Goal: Information Seeking & Learning: Learn about a topic

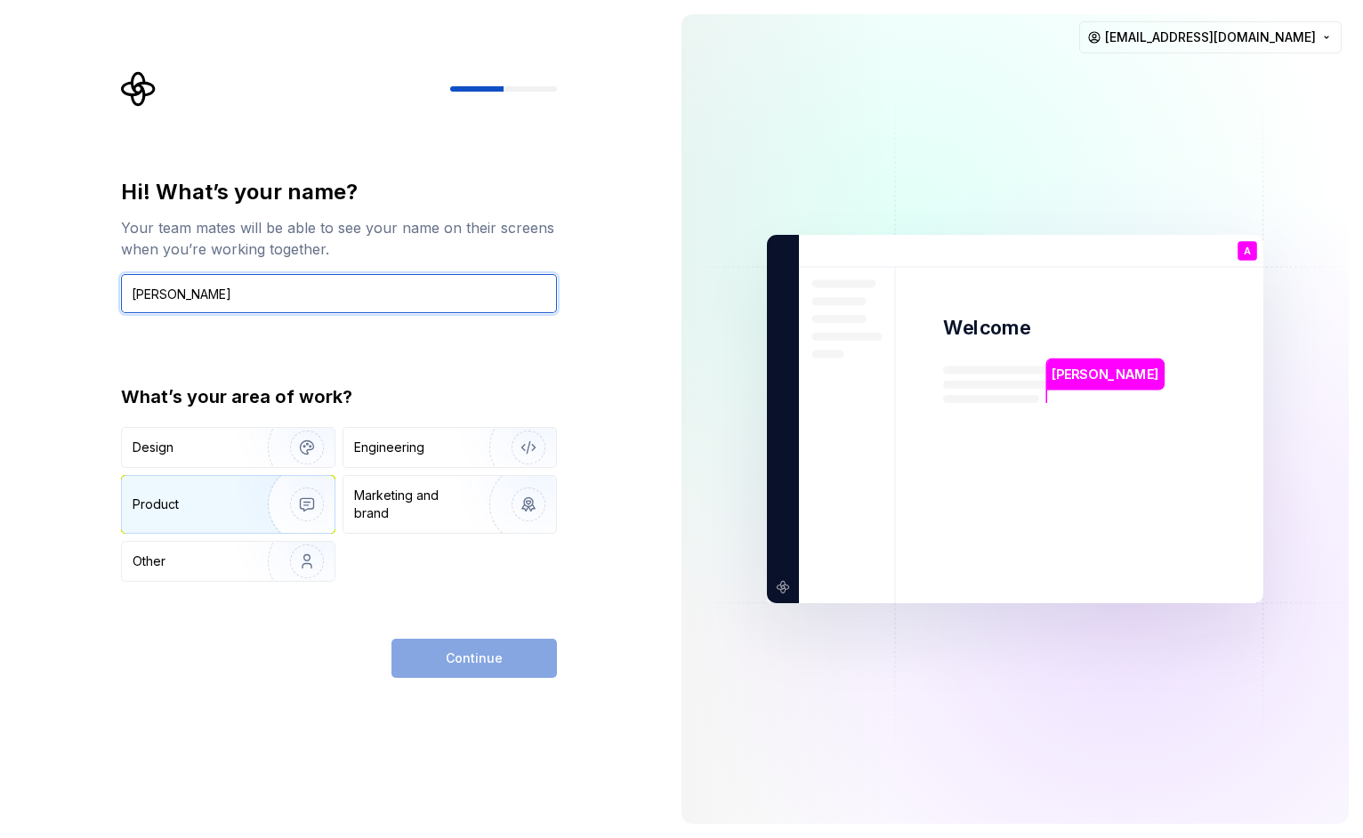
type input "[PERSON_NAME]"
click at [298, 496] on img "button" at bounding box center [295, 504] width 114 height 119
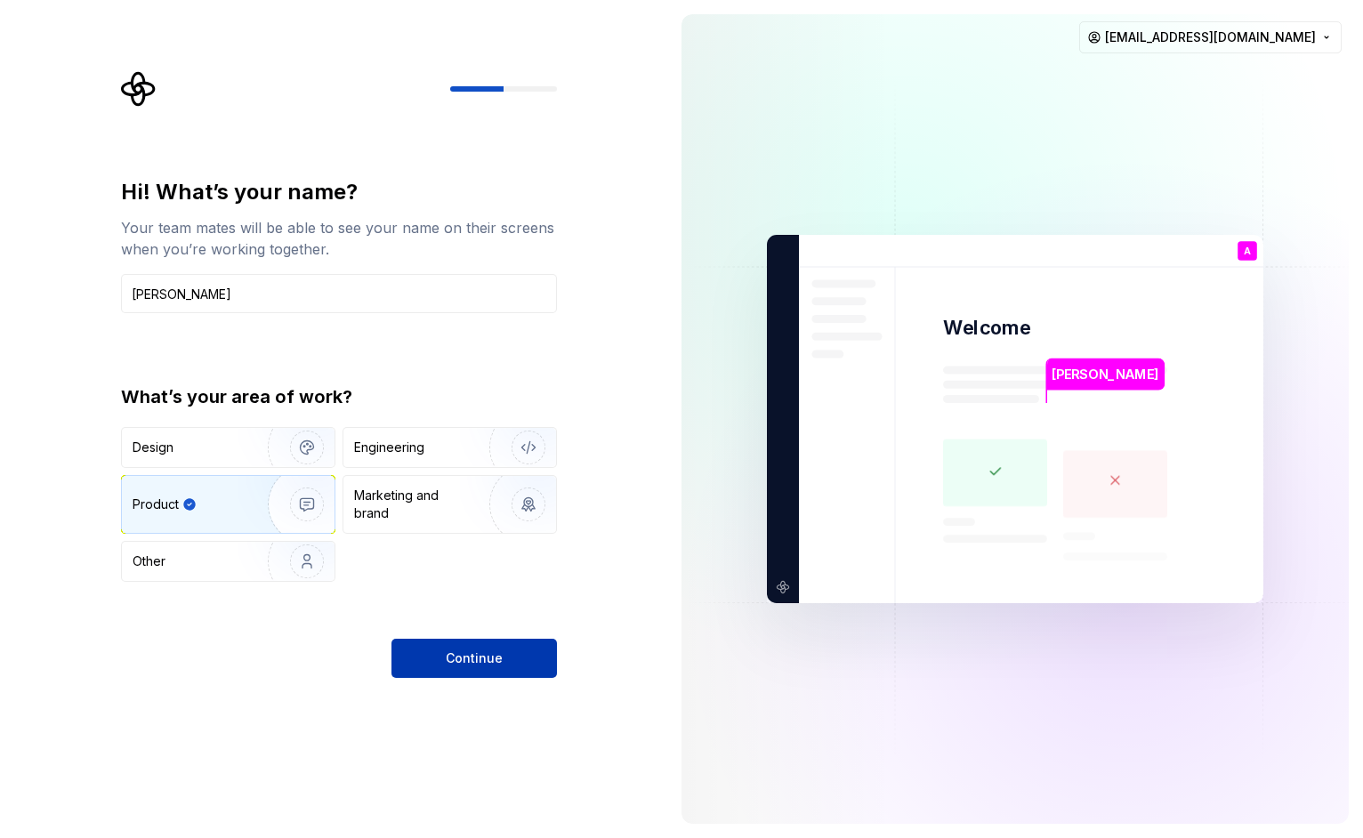
click at [465, 666] on span "Continue" at bounding box center [474, 658] width 57 height 18
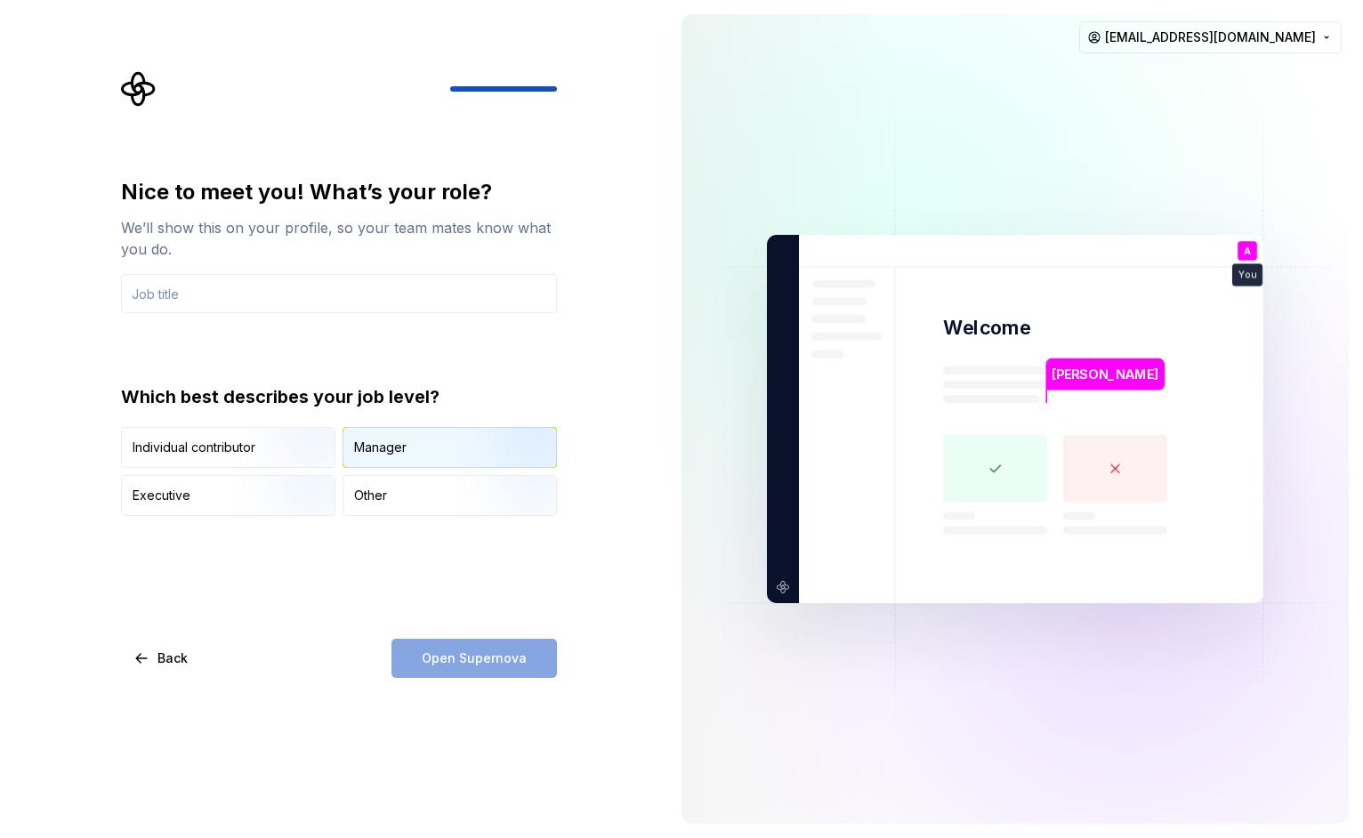
click at [408, 458] on div "Manager" at bounding box center [449, 447] width 213 height 39
click at [299, 439] on img "button" at bounding box center [292, 469] width 114 height 119
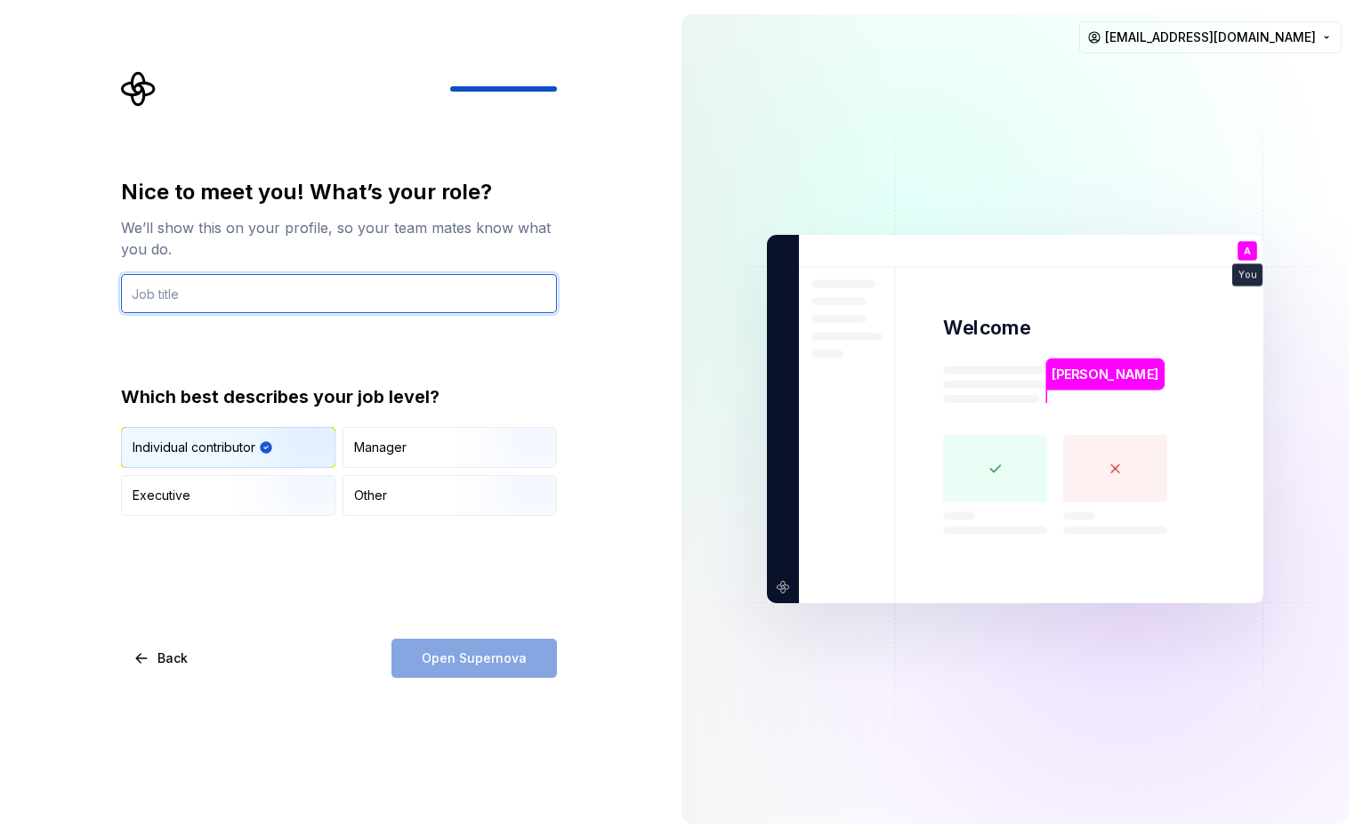
click at [310, 293] on input "text" at bounding box center [339, 293] width 436 height 39
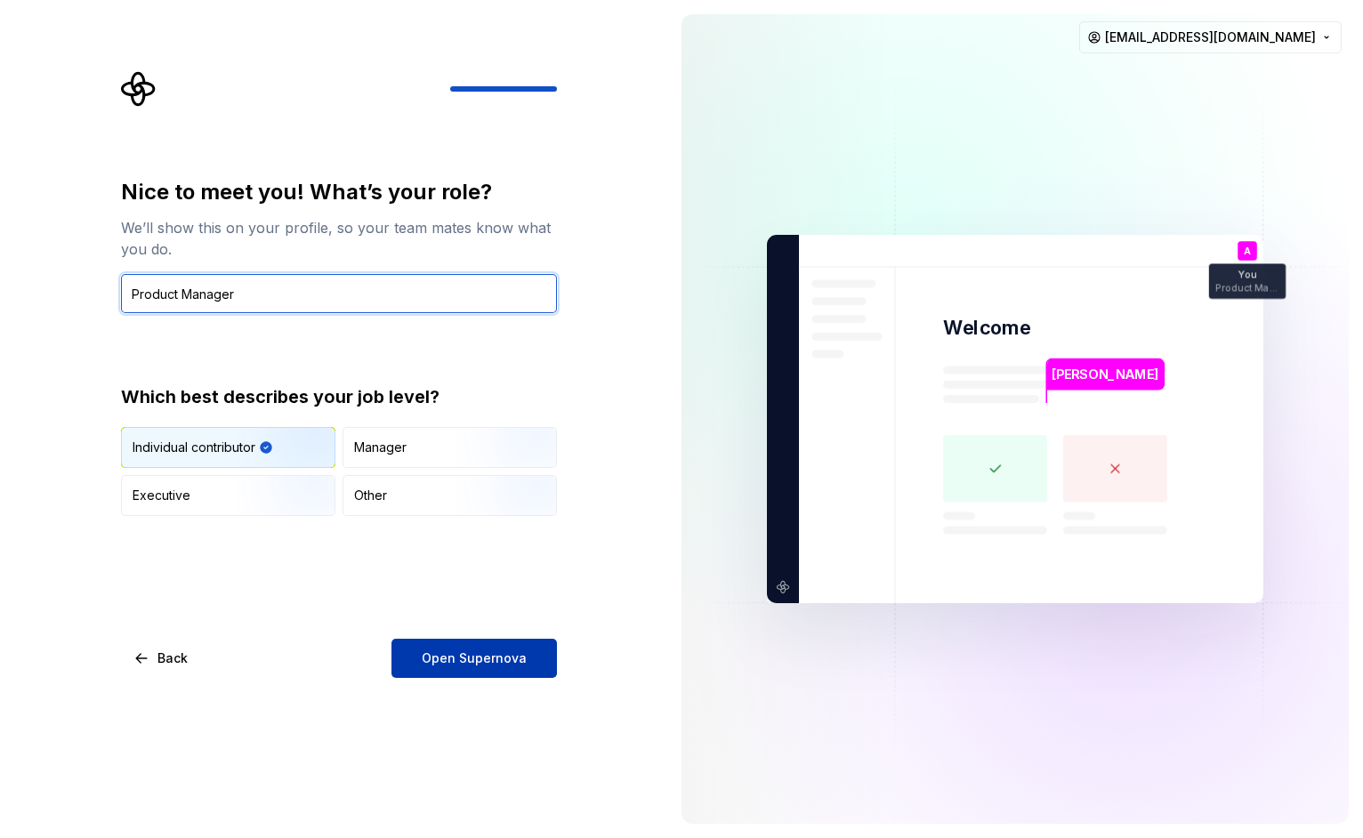
type input "Product Manager"
click at [495, 655] on span "Open Supernova" at bounding box center [474, 658] width 105 height 18
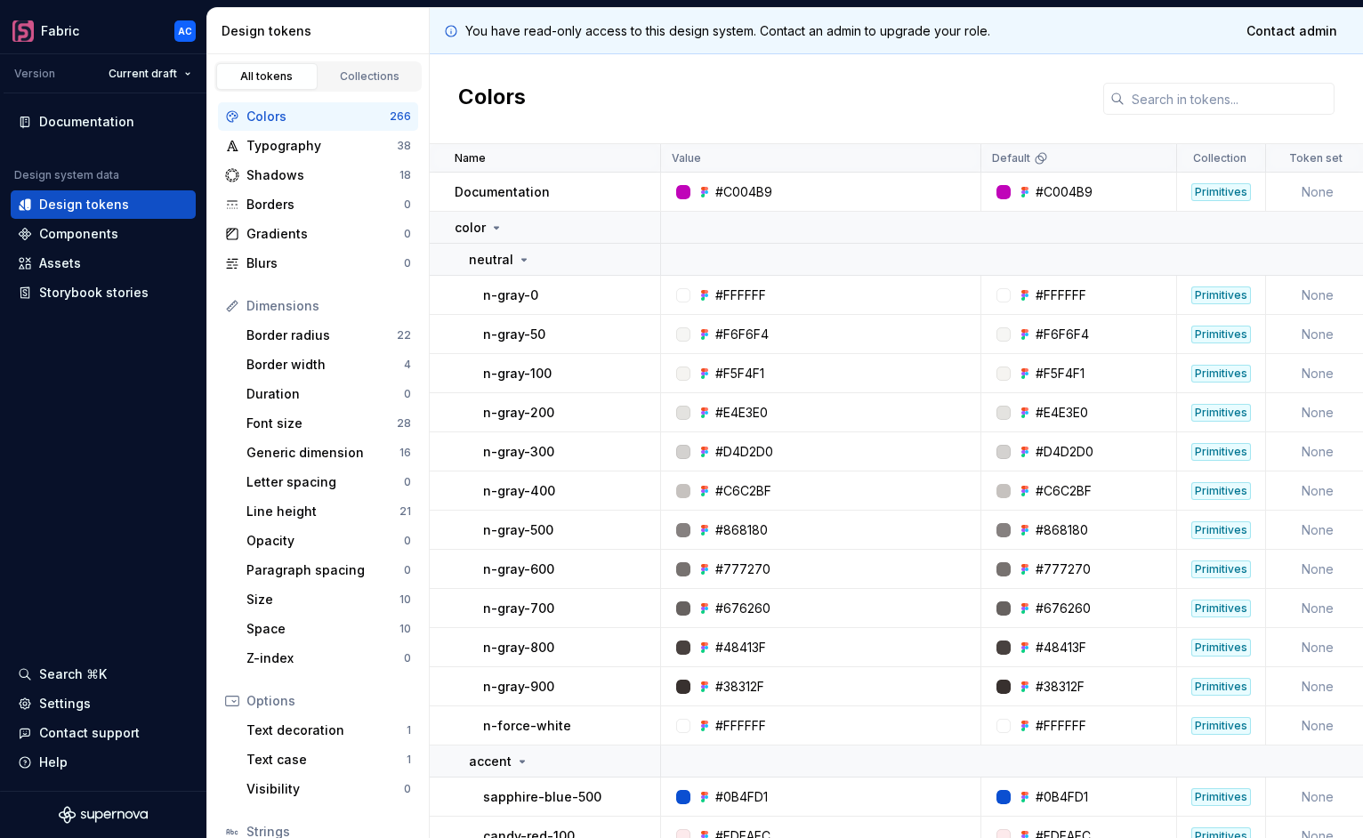
click at [774, 292] on div "#FFFFFF" at bounding box center [826, 295] width 307 height 18
click at [758, 293] on div "#FFFFFF" at bounding box center [740, 295] width 51 height 18
click at [785, 296] on div "#FFFFFF" at bounding box center [826, 295] width 307 height 18
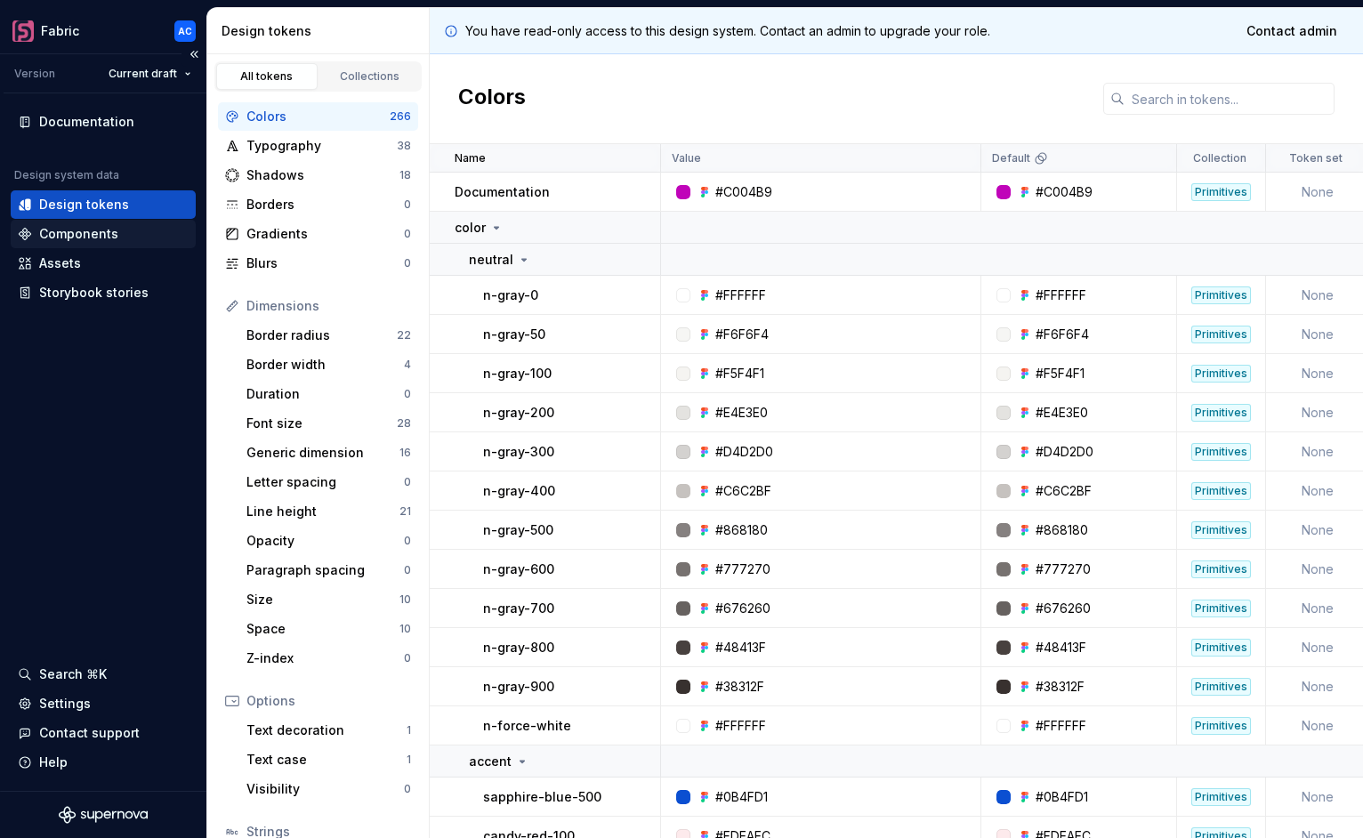
click at [125, 238] on div "Components" at bounding box center [103, 234] width 171 height 18
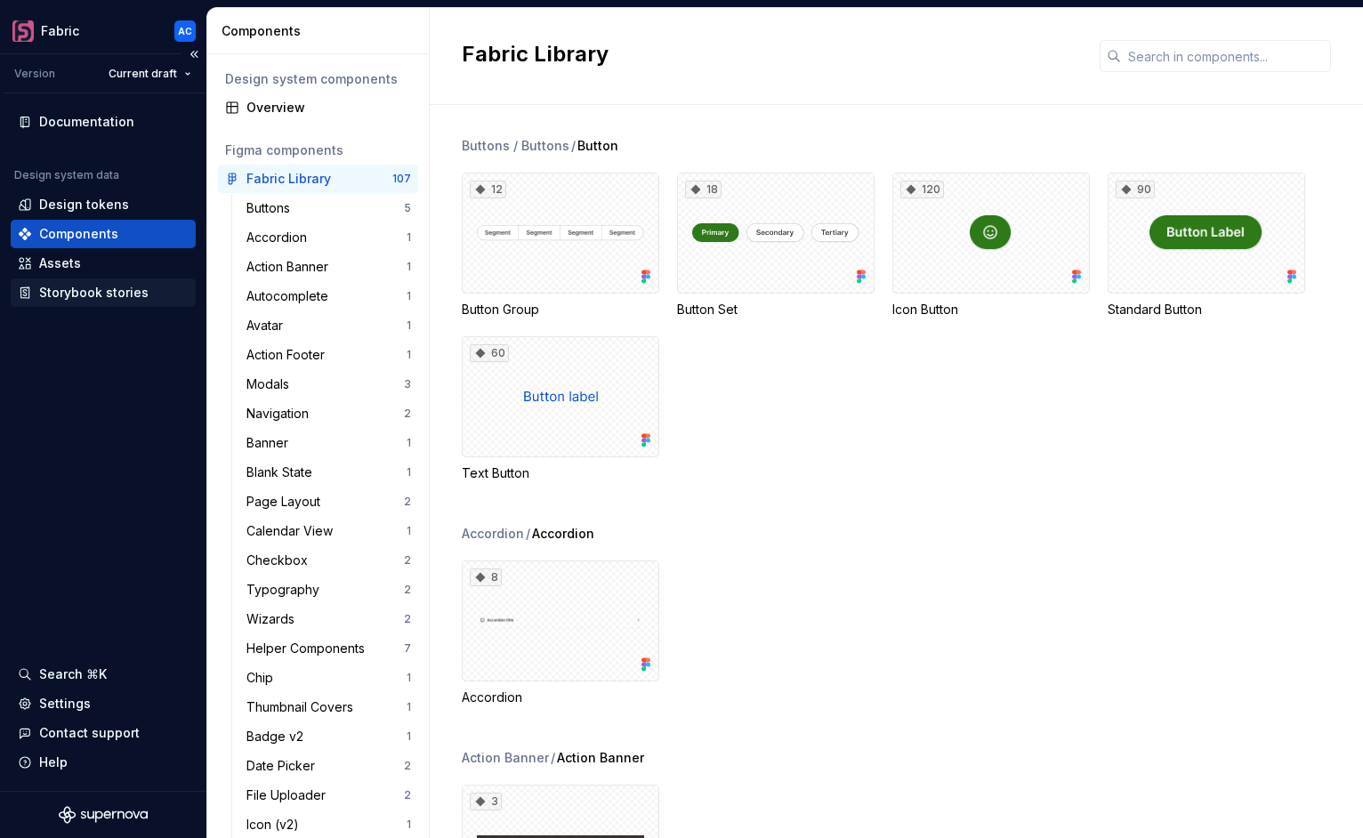
click at [99, 289] on div "Storybook stories" at bounding box center [93, 293] width 109 height 18
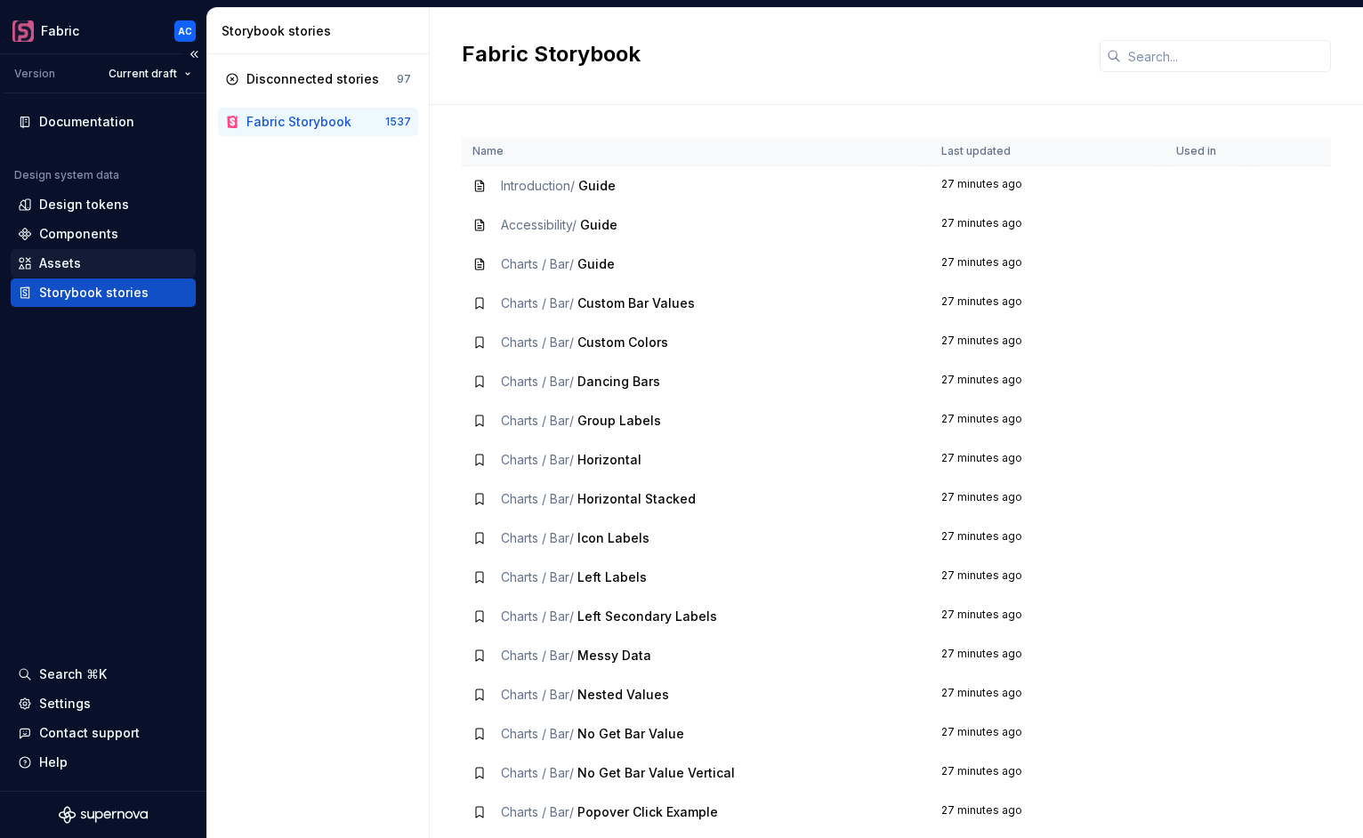
click at [101, 270] on div "Assets" at bounding box center [103, 263] width 171 height 18
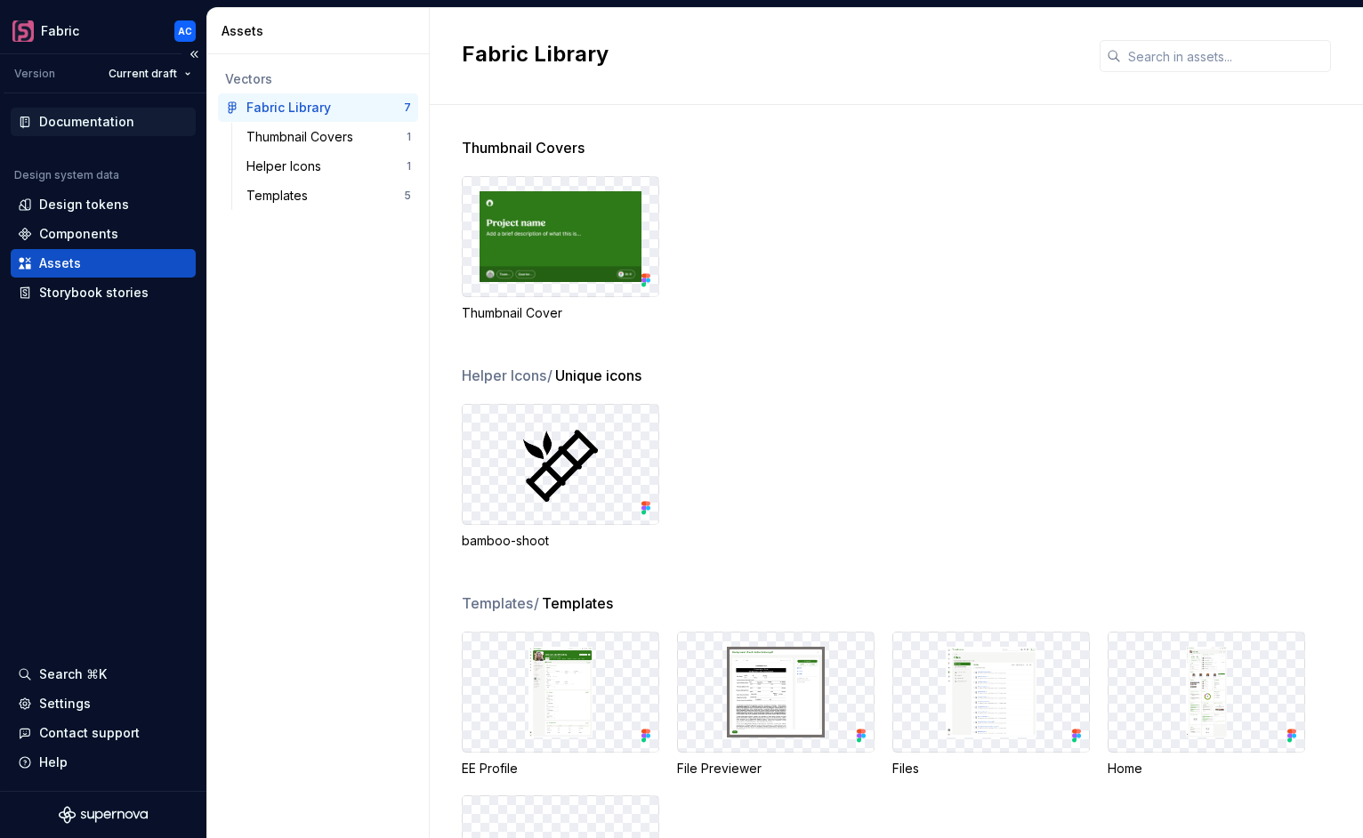
click at [84, 128] on div "Documentation" at bounding box center [86, 122] width 95 height 18
